Goal: Information Seeking & Learning: Learn about a topic

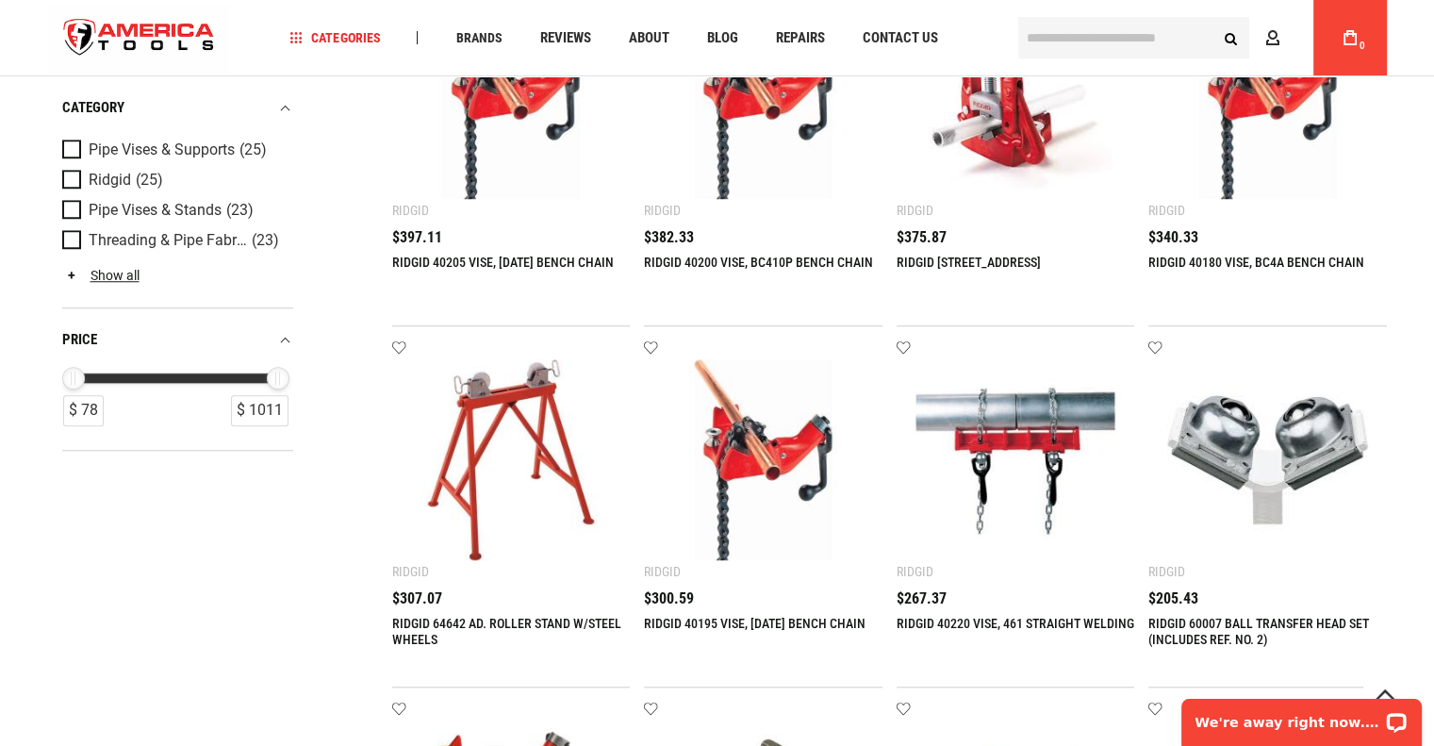
scroll to position [1594, 0]
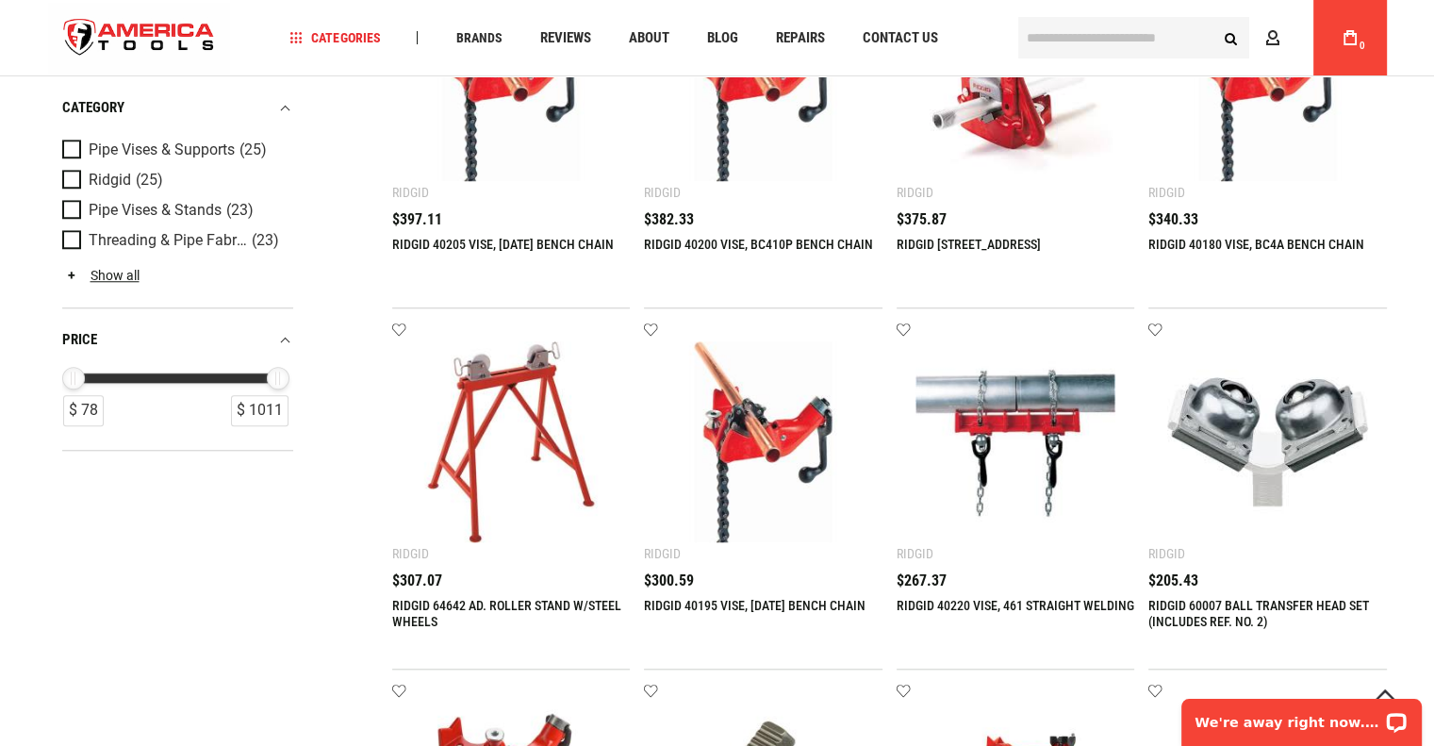
click at [464, 605] on link "RIDGID 64642 AD. ROLLER STAND W/STEEL WHEELS" at bounding box center [506, 613] width 229 height 31
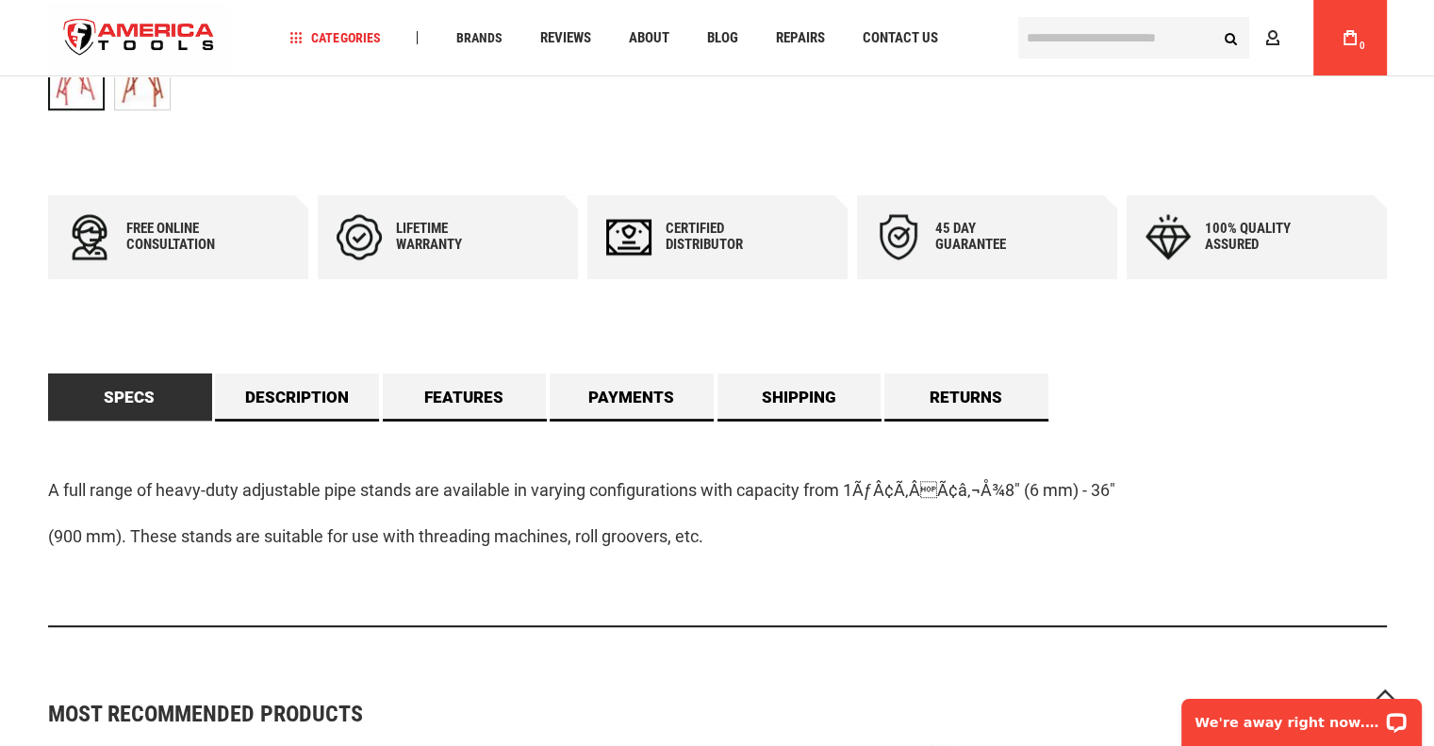
scroll to position [947, 0]
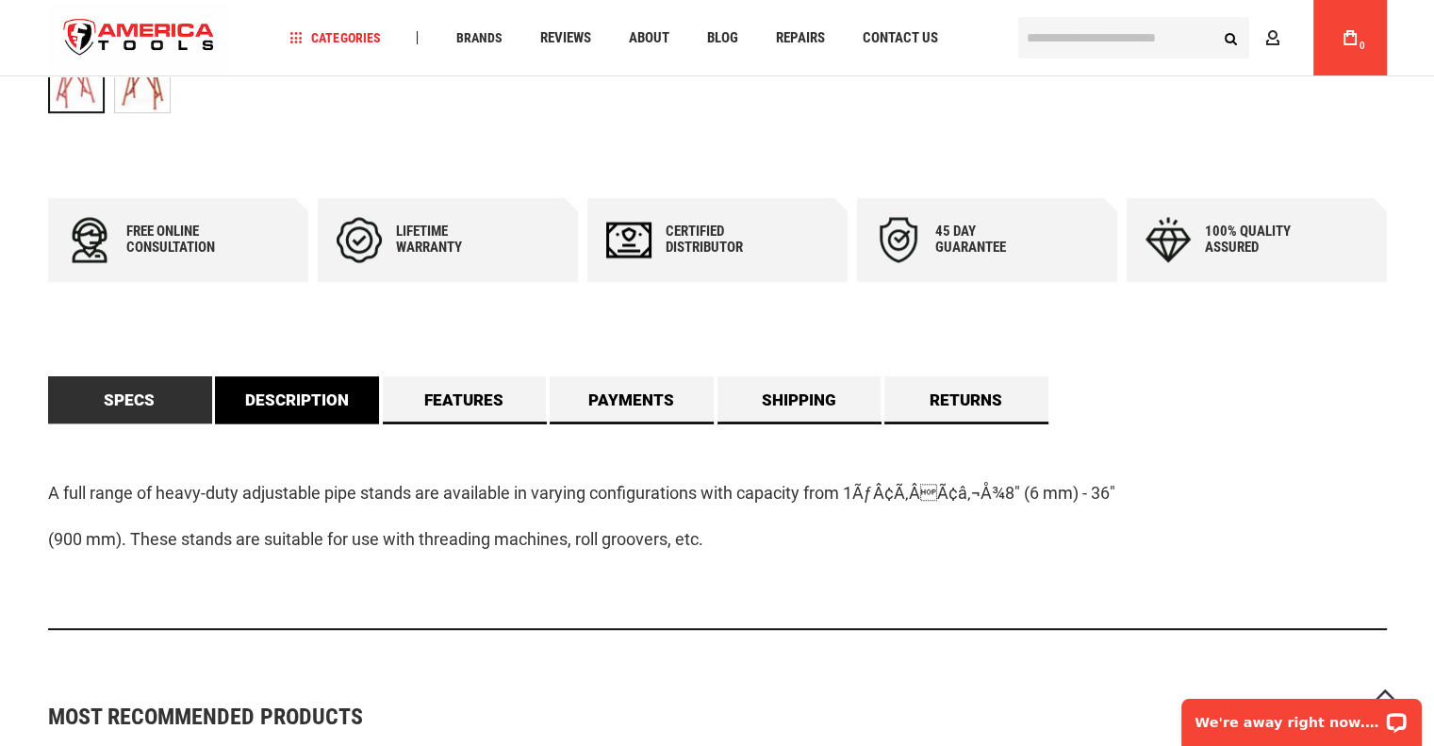
click at [298, 403] on link "Description" at bounding box center [297, 399] width 164 height 47
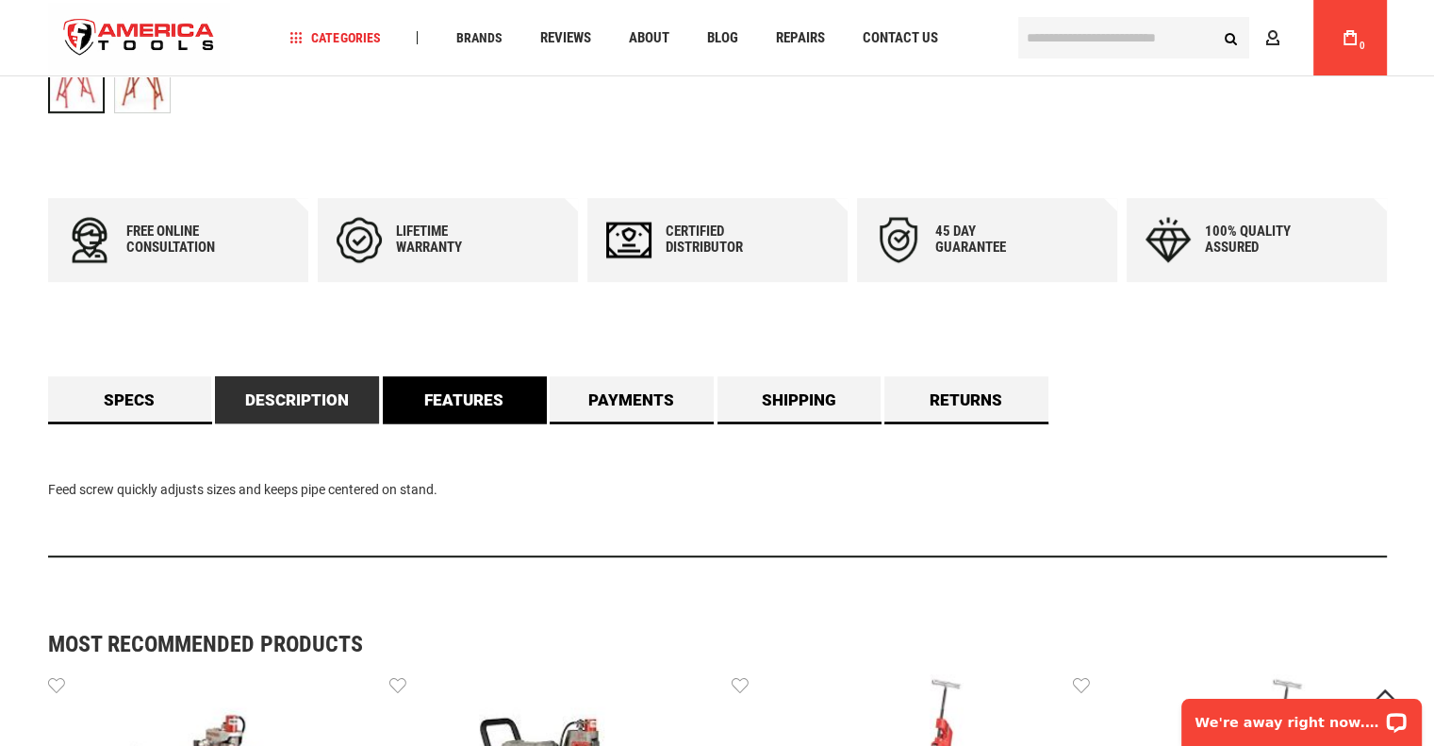
click at [450, 404] on link "Features" at bounding box center [465, 399] width 164 height 47
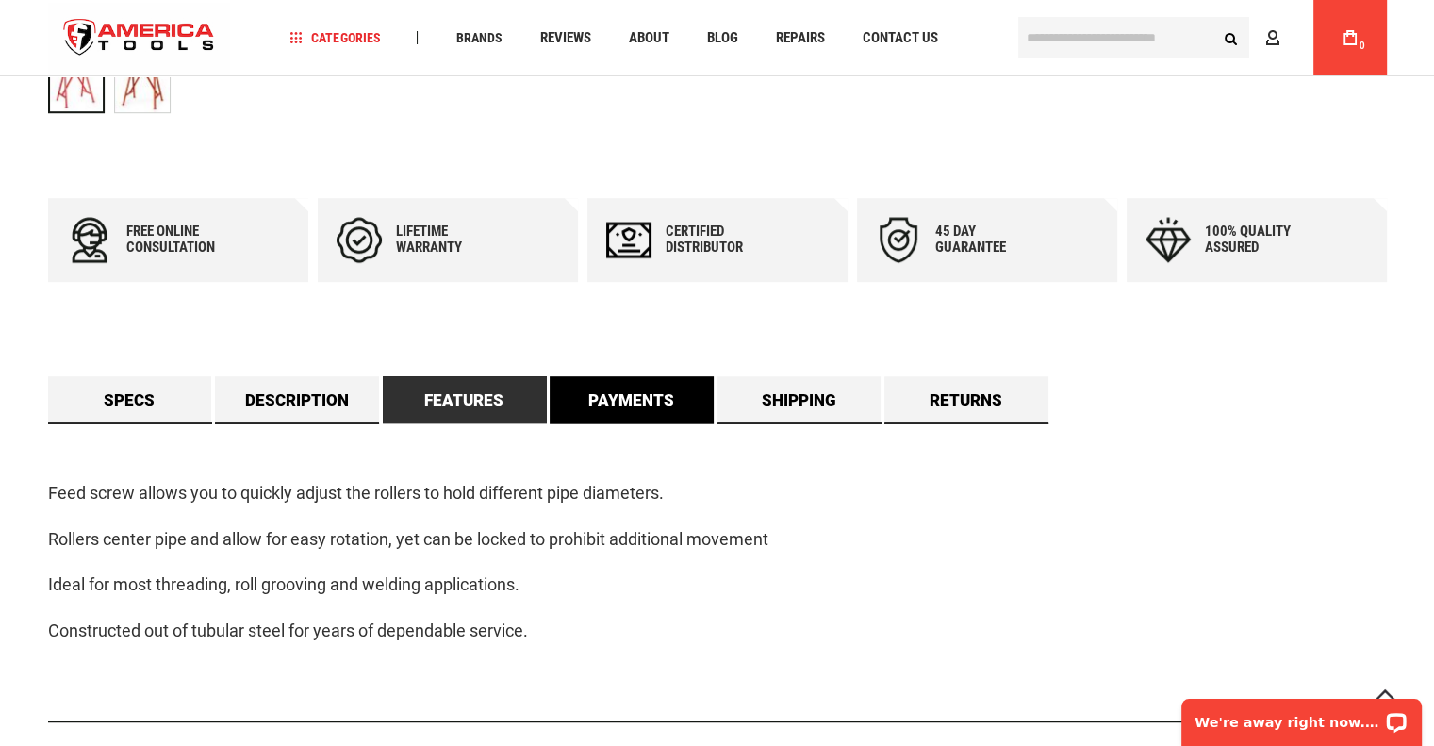
click at [569, 406] on link "Payments" at bounding box center [632, 399] width 164 height 47
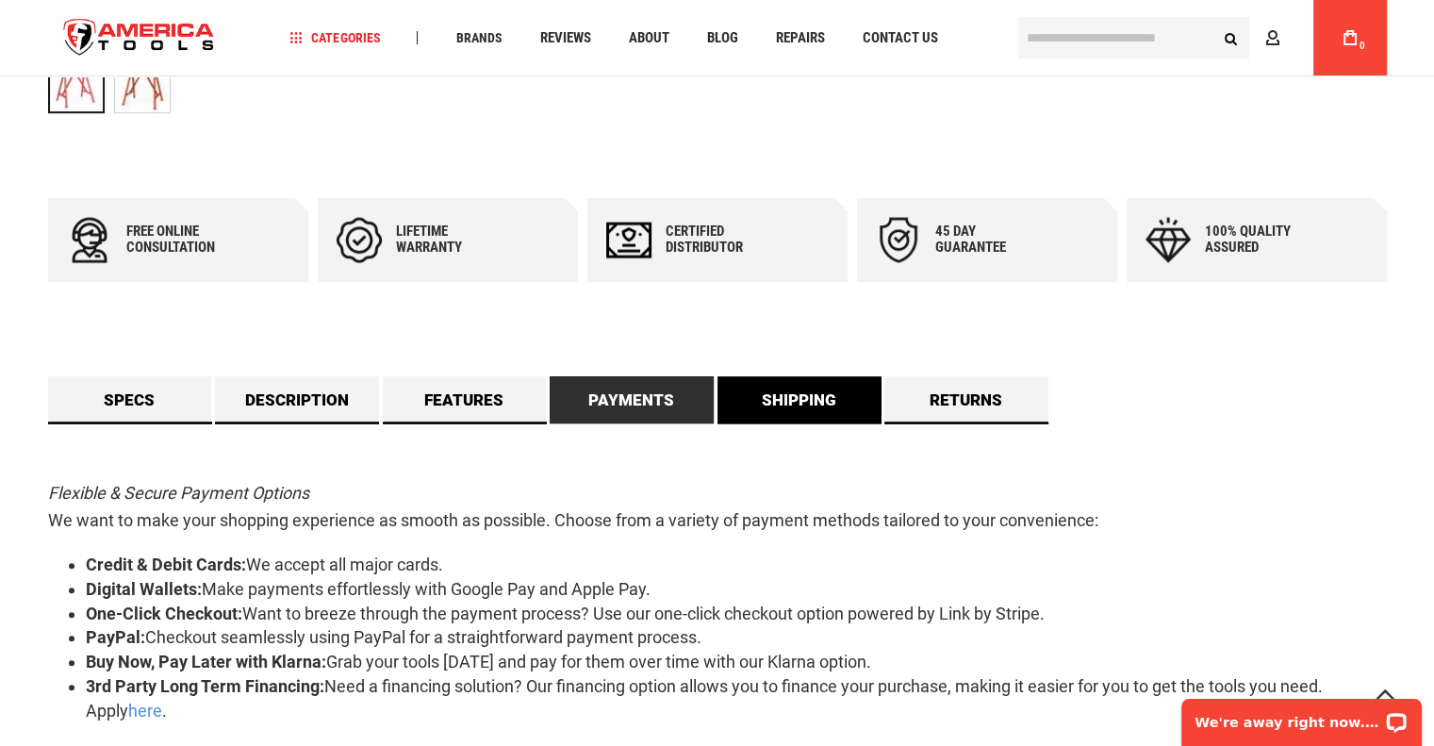
click at [767, 409] on link "Shipping" at bounding box center [799, 399] width 164 height 47
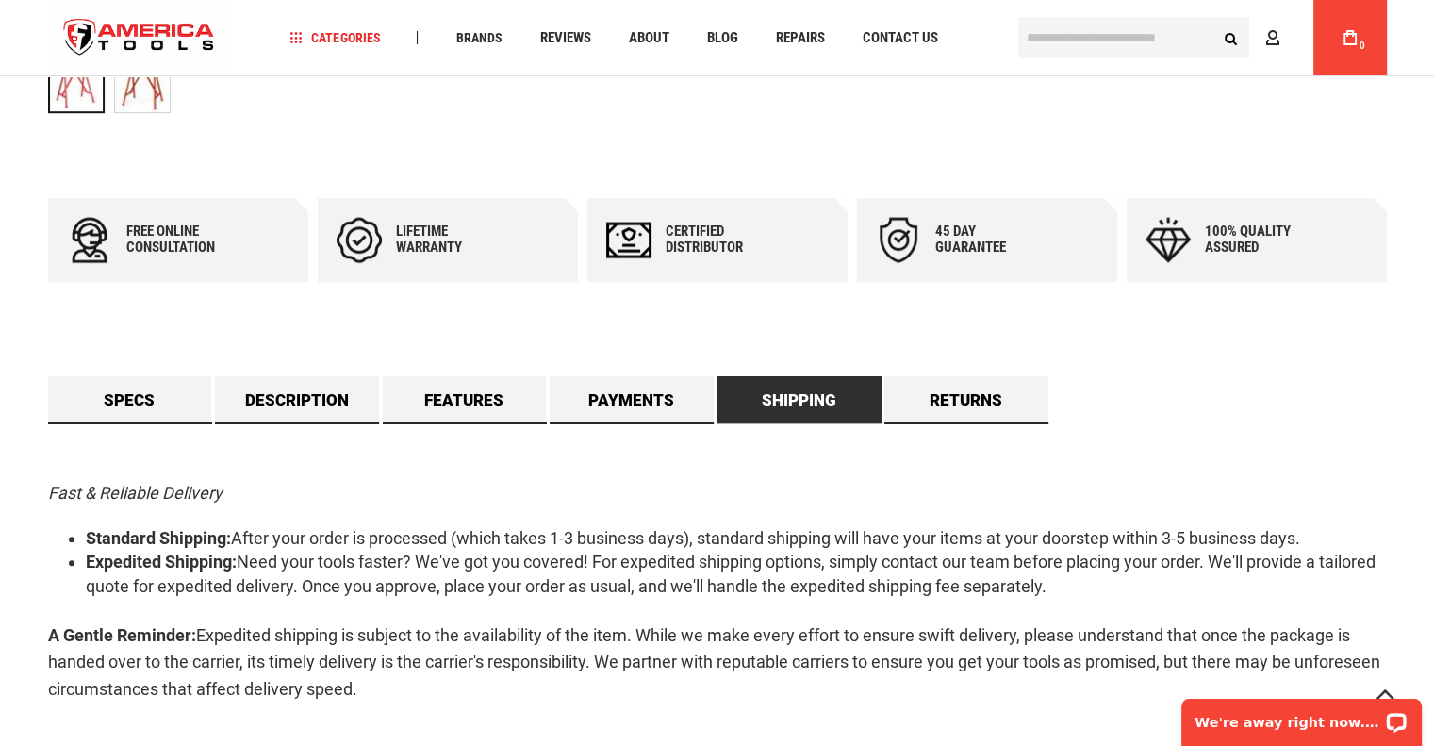
scroll to position [762, 0]
